Goal: Register for event/course

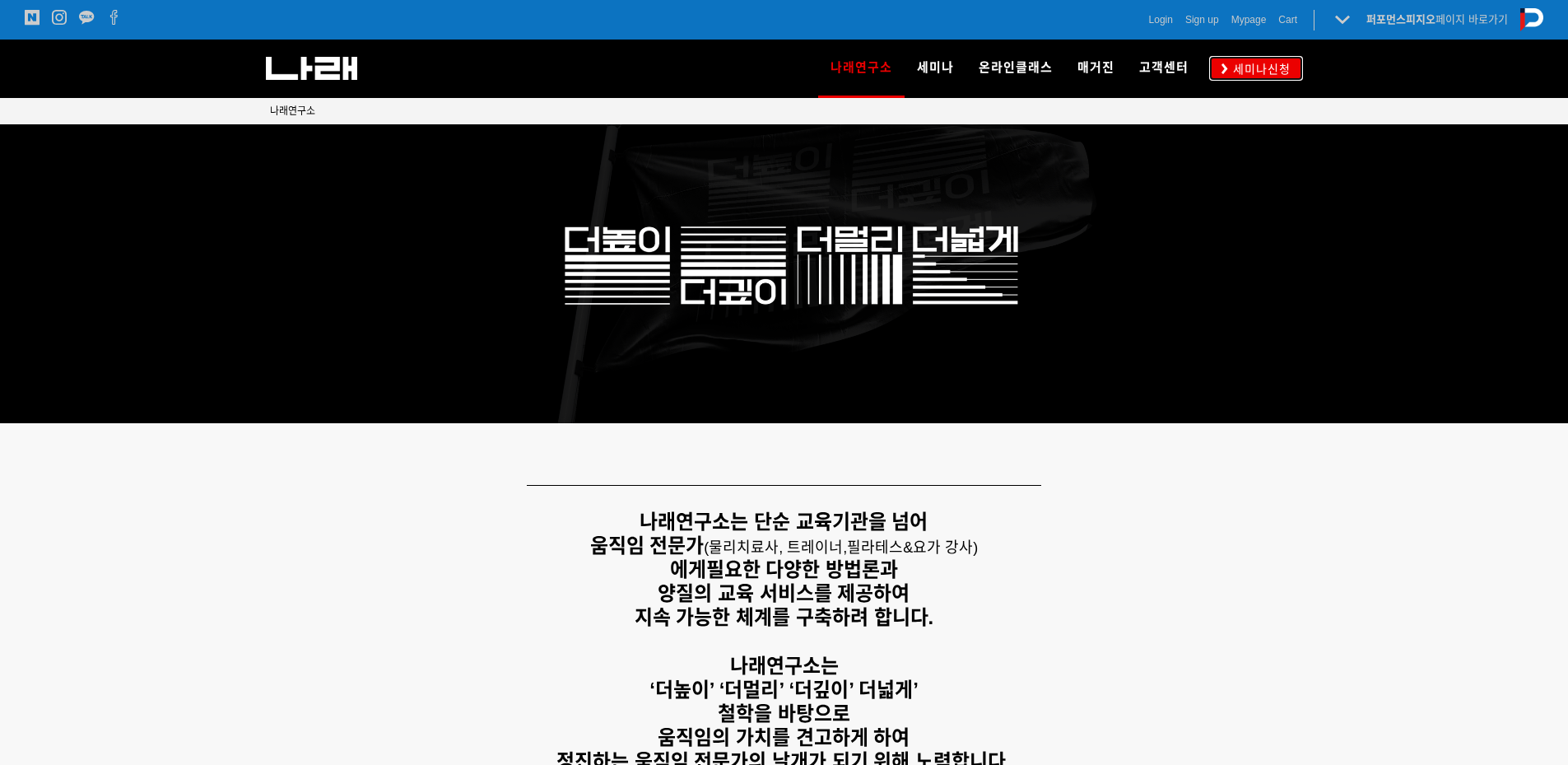
click at [1253, 79] on link "세미나신청" at bounding box center [1256, 68] width 94 height 24
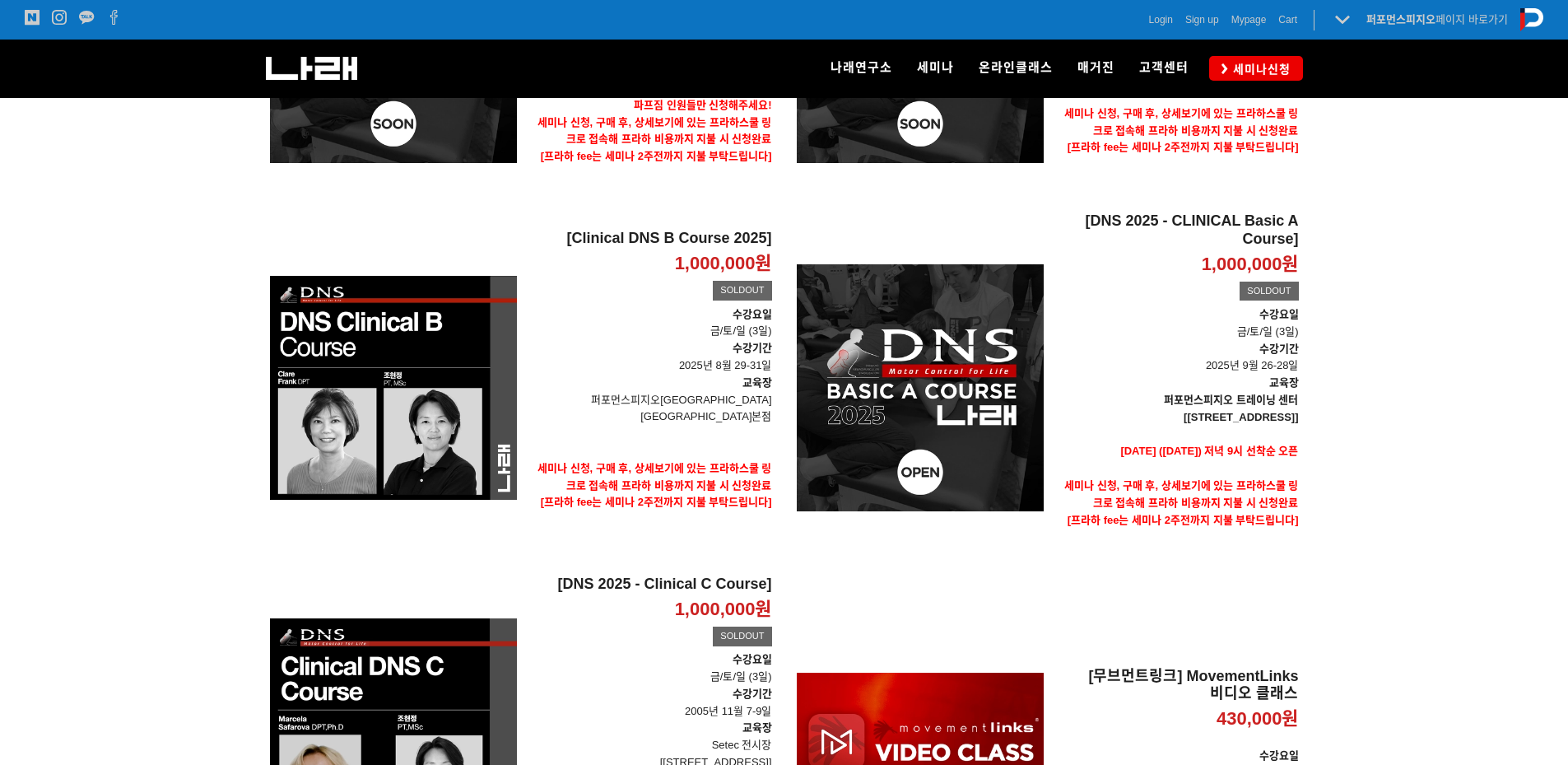
scroll to position [494, 0]
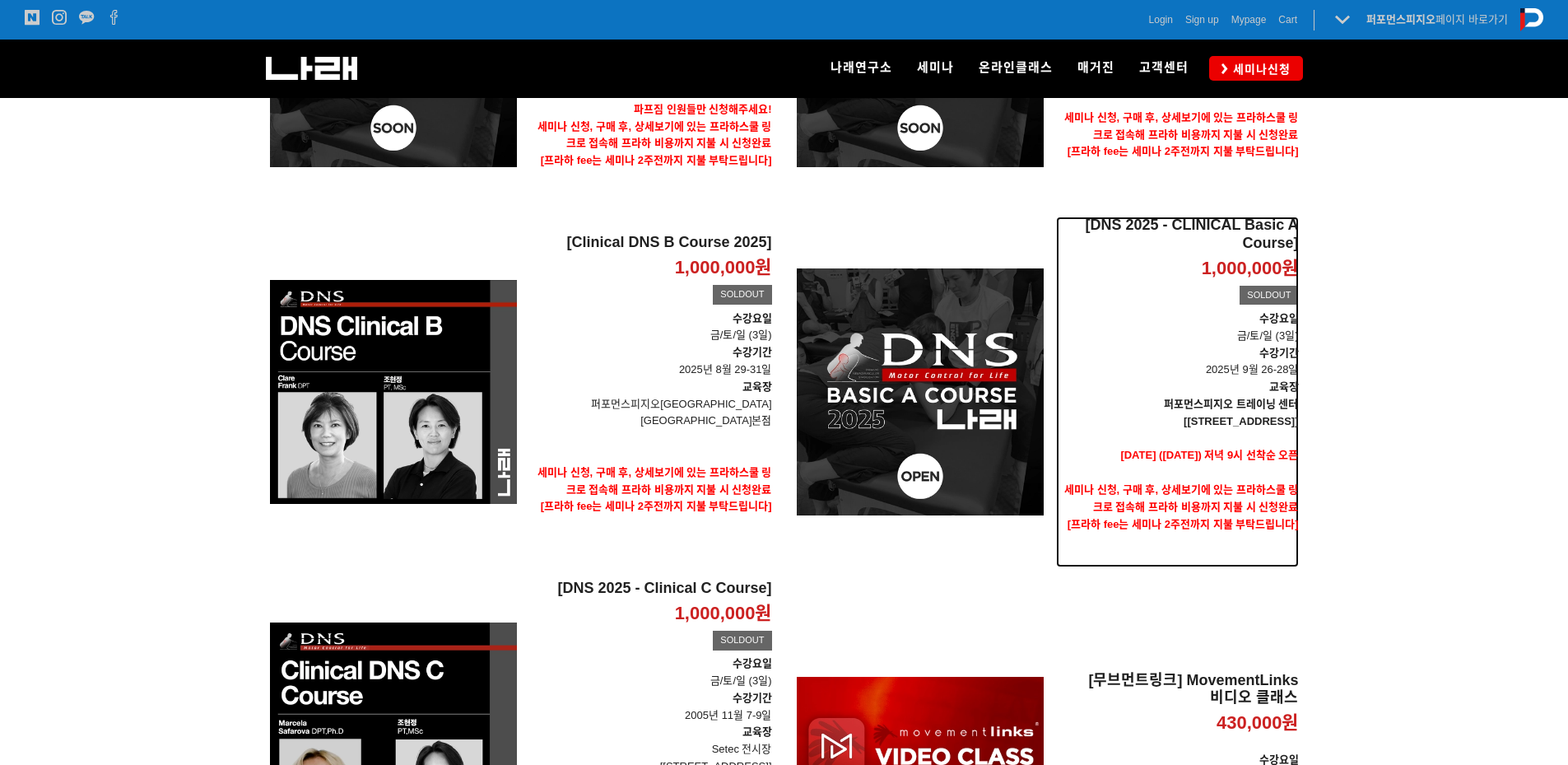
click at [1139, 431] on p at bounding box center [1178, 439] width 243 height 18
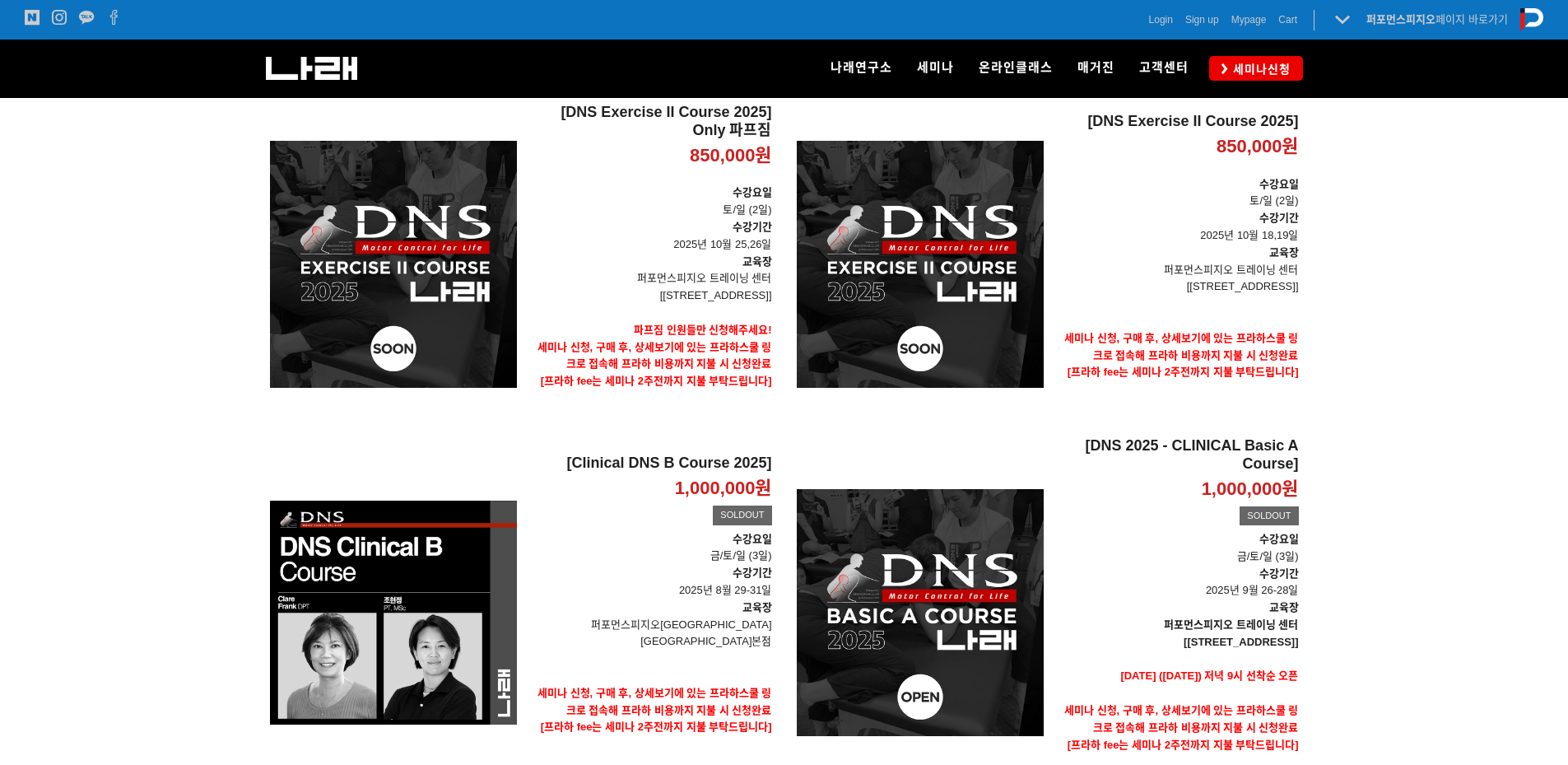
scroll to position [180, 0]
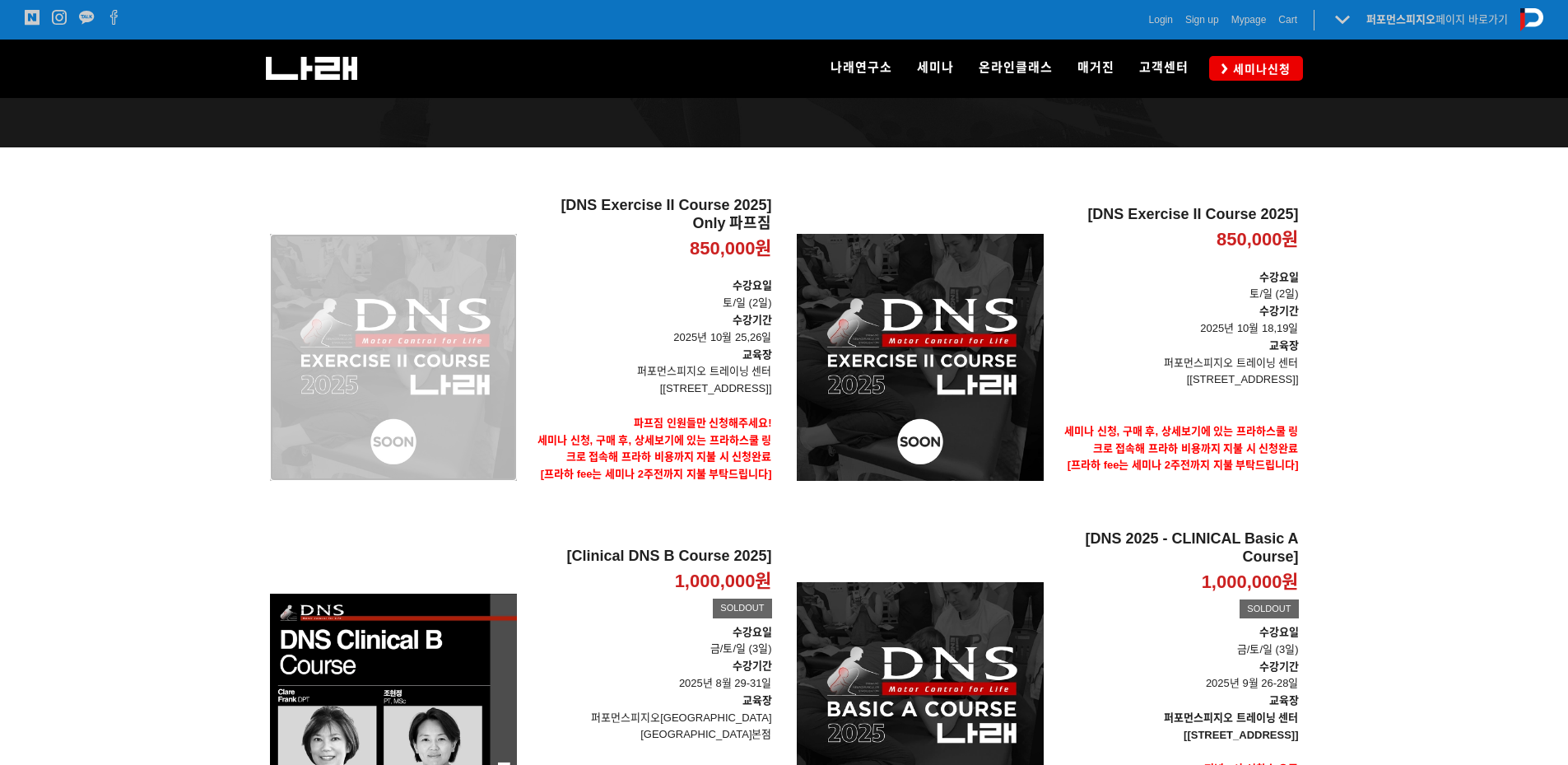
click at [374, 308] on div "[DNS Exercise II Course 2025] Only 파프짐 850,000원 TIME SALE" at bounding box center [393, 357] width 247 height 321
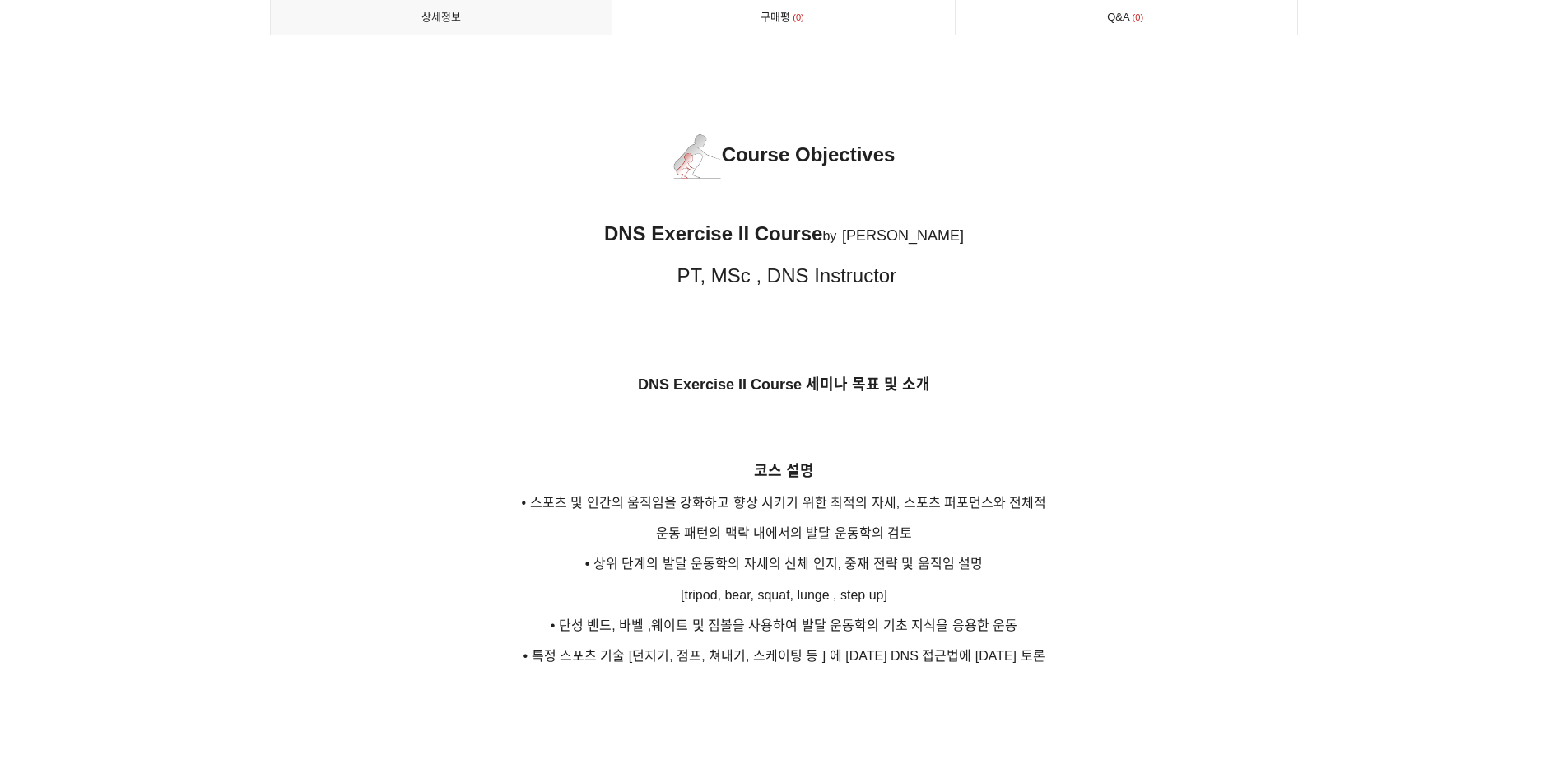
scroll to position [2140, 0]
